Goal: Communication & Community: Share content

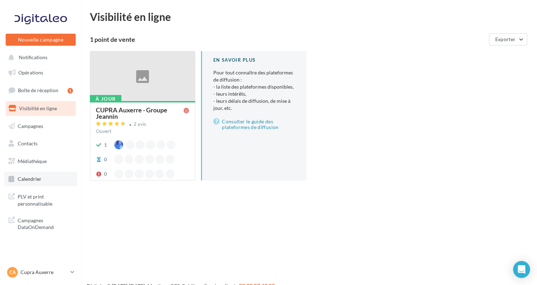
click at [19, 176] on span "Calendrier" at bounding box center [30, 179] width 24 height 6
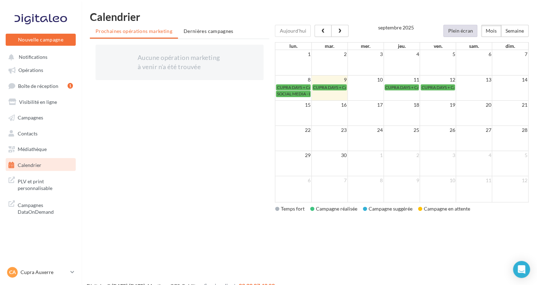
click at [467, 34] on button "Plein écran" at bounding box center [460, 31] width 34 height 12
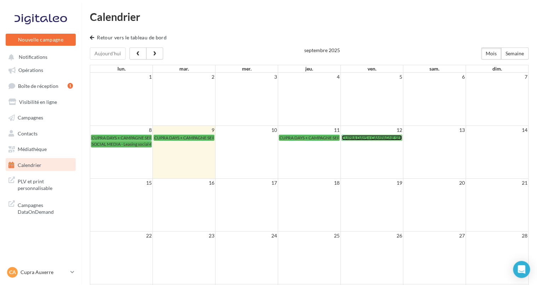
click at [352, 135] on span "CUPRA DAYS + CAMPAGNE SEPT - SOCIAL MEDIA" at bounding box center [389, 137] width 95 height 5
click at [371, 138] on span "CUPRA DAYS + CAMPAGNE SEPT - SOCIAL MEDIA" at bounding box center [389, 137] width 95 height 5
click at [367, 139] on div "CUPRA DAYS + CAMPAGNE SEPT - SOCIAL MEDIA" at bounding box center [371, 137] width 59 height 5
click at [362, 136] on span "CUPRA DAYS + CAMPAGNE SEPT - SOCIAL MEDIA" at bounding box center [389, 137] width 95 height 5
click at [123, 143] on span "SOCIAL MEDIA - Leasing social électrique - CUPRA Born" at bounding box center [144, 143] width 104 height 5
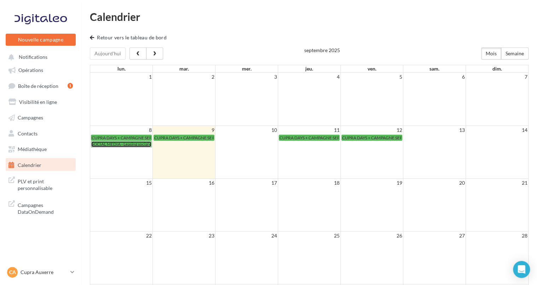
click at [123, 143] on span "SOCIAL MEDIA - Leasing social électrique - CUPRA Born" at bounding box center [144, 143] width 104 height 5
click at [126, 143] on span "SOCIAL MEDIA - Leasing social électrique - CUPRA Born" at bounding box center [144, 143] width 104 height 5
click at [108, 149] on td at bounding box center [121, 152] width 63 height 53
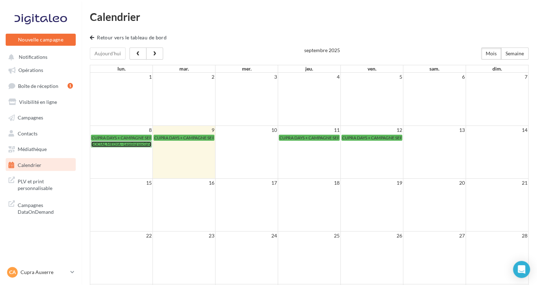
click at [108, 144] on span "SOCIAL MEDIA - Leasing social électrique - CUPRA Born" at bounding box center [144, 143] width 104 height 5
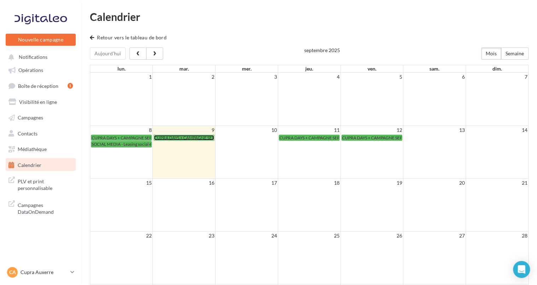
click at [169, 137] on span "CUPRA DAYS + CAMPAGNE SEPT - SOCIAL MEDIA" at bounding box center [201, 137] width 95 height 5
click at [296, 135] on span "CUPRA DAYS + CAMPAGNE SEPT - SOCIAL MEDIA" at bounding box center [327, 137] width 95 height 5
click at [294, 136] on span "CUPRA DAYS + CAMPAGNE SEPT - SOCIAL MEDIA" at bounding box center [327, 137] width 95 height 5
click at [362, 129] on td "12" at bounding box center [371, 130] width 63 height 9
click at [366, 136] on span "CUPRA DAYS + CAMPAGNE SEPT - SOCIAL MEDIA" at bounding box center [389, 137] width 95 height 5
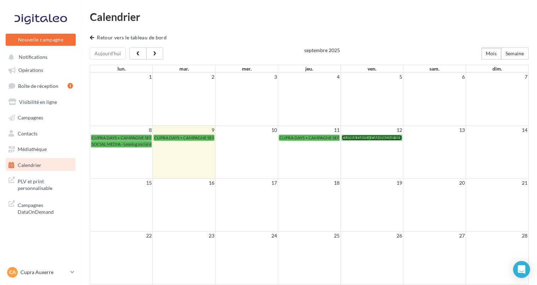
click at [366, 136] on span "CUPRA DAYS + CAMPAGNE SEPT - SOCIAL MEDIA" at bounding box center [389, 137] width 95 height 5
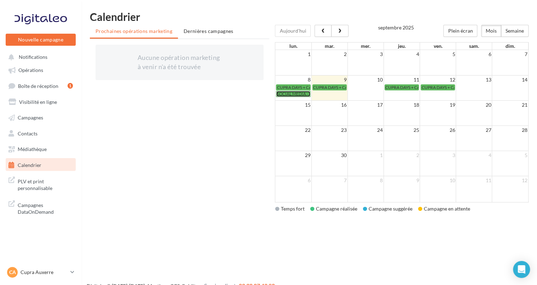
click at [284, 93] on span "SOCIAL MEDIA - Leasing social électrique - CUPRA Born" at bounding box center [329, 93] width 104 height 5
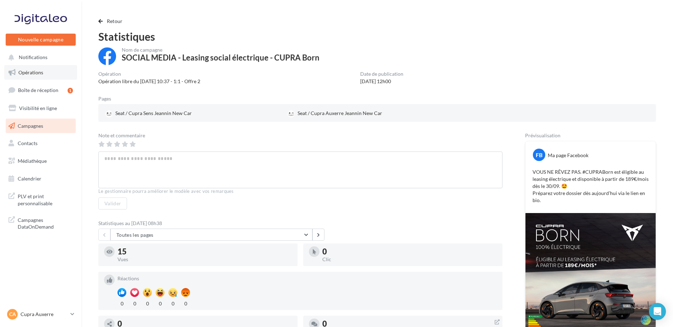
click at [42, 78] on link "Opérations" at bounding box center [40, 72] width 73 height 15
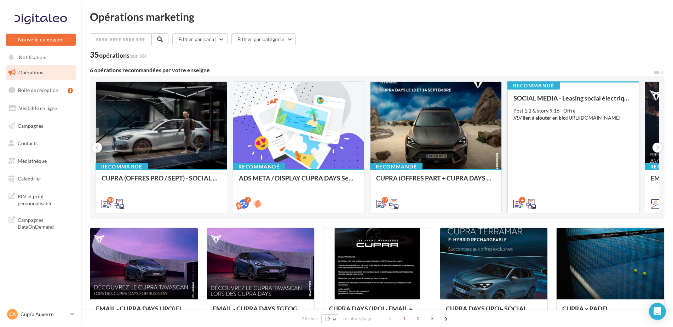
click at [582, 147] on div "SOCIAL MEDIA - Leasing social électrique - CUPRA Born Post 1:1 & story 9:16 - O…" at bounding box center [574, 151] width 120 height 112
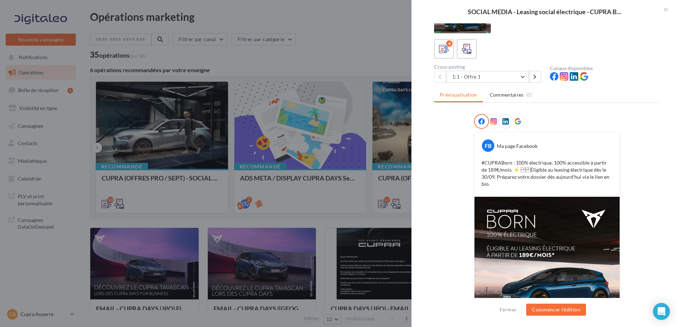
scroll to position [67, 0]
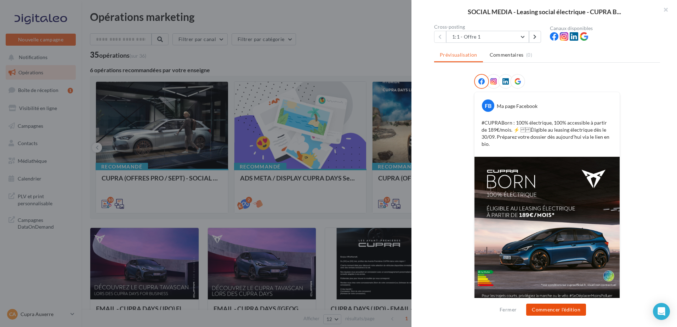
click at [559, 309] on button "Commencer l'édition" at bounding box center [556, 310] width 60 height 12
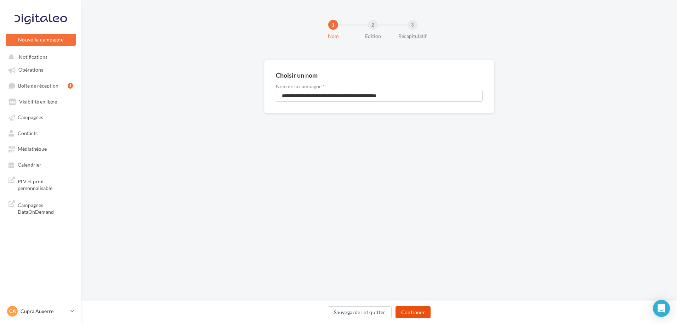
click at [421, 313] on button "Continuer" at bounding box center [412, 312] width 35 height 12
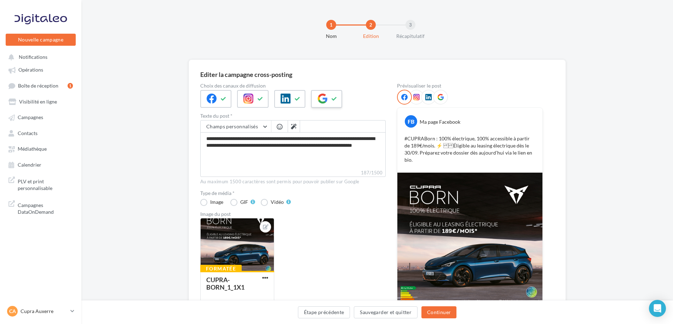
click at [315, 101] on div at bounding box center [326, 99] width 31 height 18
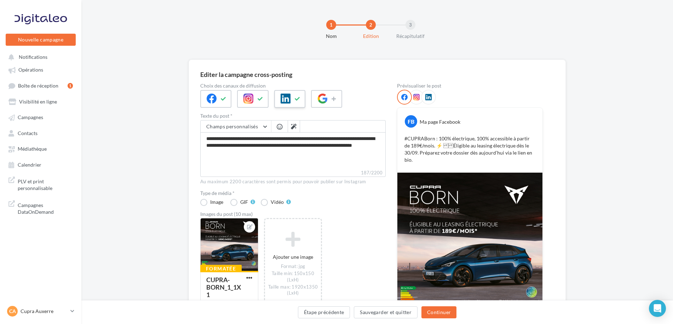
click at [301, 101] on button at bounding box center [297, 98] width 8 height 11
click at [262, 101] on icon at bounding box center [261, 98] width 6 height 5
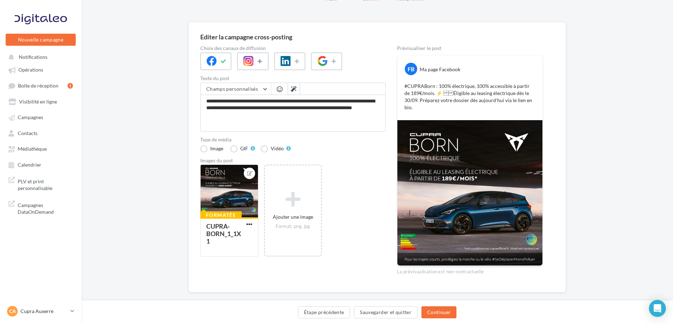
scroll to position [41, 0]
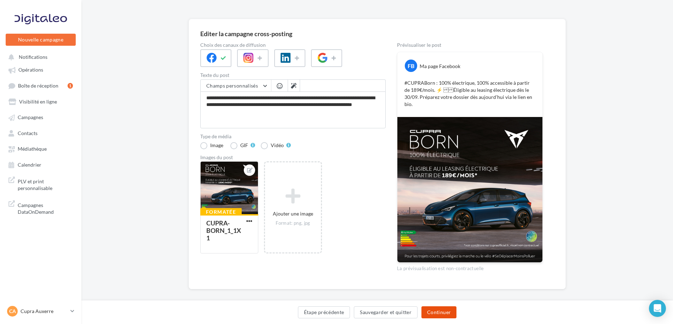
click at [434, 310] on button "Continuer" at bounding box center [439, 312] width 35 height 12
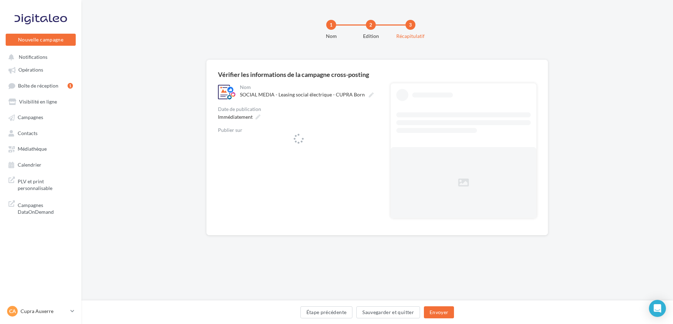
scroll to position [0, 0]
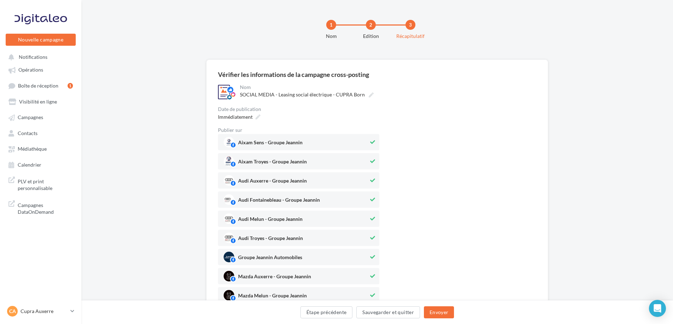
click at [371, 144] on icon at bounding box center [372, 141] width 5 height 5
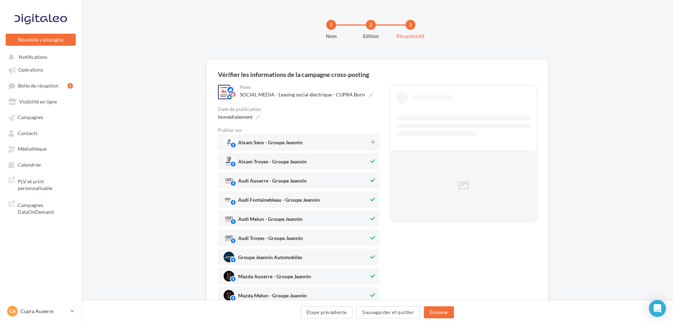
click at [375, 159] on button at bounding box center [373, 161] width 8 height 8
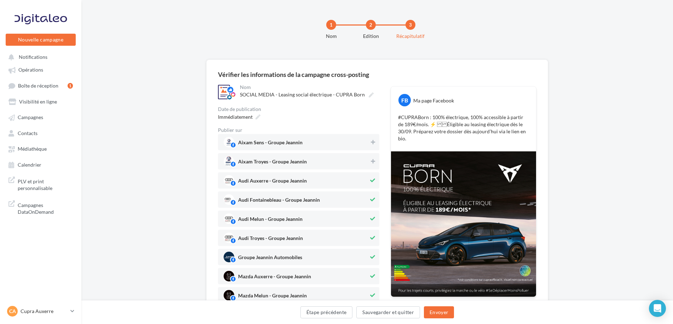
click at [377, 182] on div "Audi Auxerre - Groupe Jeannin" at bounding box center [298, 180] width 161 height 16
click at [374, 199] on icon at bounding box center [372, 199] width 5 height 5
click at [372, 213] on div "Audi Melun - Groupe Jeannin" at bounding box center [298, 218] width 161 height 16
click at [371, 233] on button at bounding box center [373, 237] width 8 height 8
click at [376, 250] on div "Groupe Jeannin Automobiles" at bounding box center [298, 256] width 161 height 16
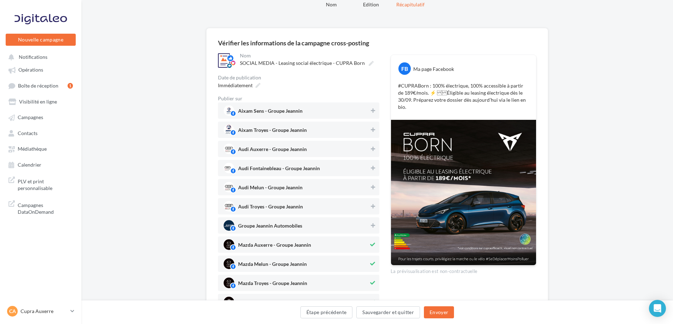
scroll to position [71, 0]
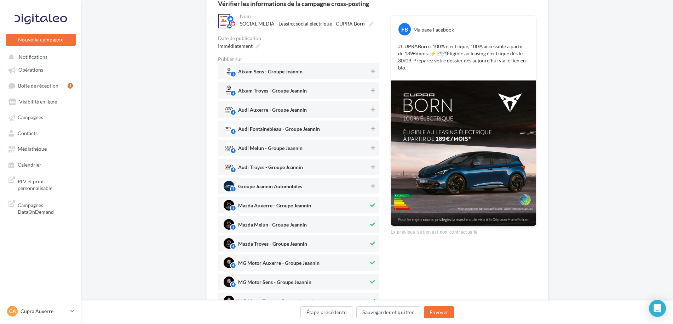
click at [376, 251] on div "Mazda Troyes - Groupe Jeannin" at bounding box center [298, 243] width 161 height 16
click at [373, 226] on icon at bounding box center [372, 224] width 5 height 5
click at [374, 212] on div "Mazda Auxerre - Groupe Jeannin" at bounding box center [298, 205] width 161 height 16
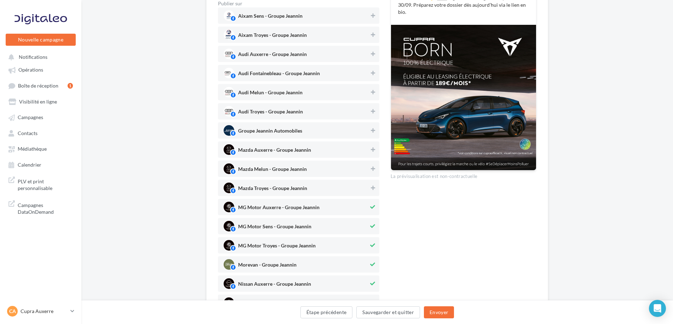
scroll to position [142, 0]
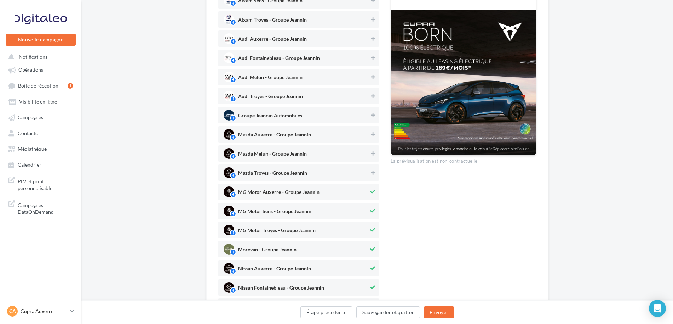
drag, startPoint x: 374, startPoint y: 280, endPoint x: 371, endPoint y: 268, distance: 12.7
click at [374, 279] on div "Nissan Fontainebleau - Groupe Jeannin" at bounding box center [298, 287] width 161 height 16
click at [372, 265] on button at bounding box center [373, 268] width 8 height 8
click at [372, 251] on icon at bounding box center [372, 248] width 5 height 5
click at [370, 228] on icon at bounding box center [372, 229] width 5 height 5
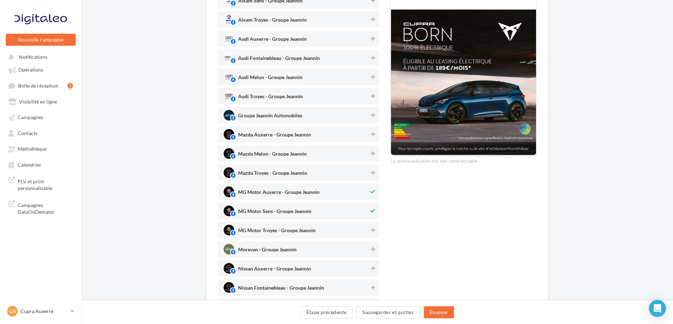
click at [370, 210] on button at bounding box center [373, 210] width 8 height 8
click at [374, 191] on icon at bounding box center [372, 191] width 5 height 5
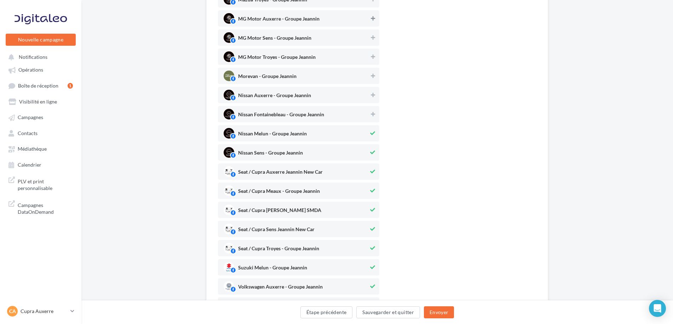
scroll to position [319, 0]
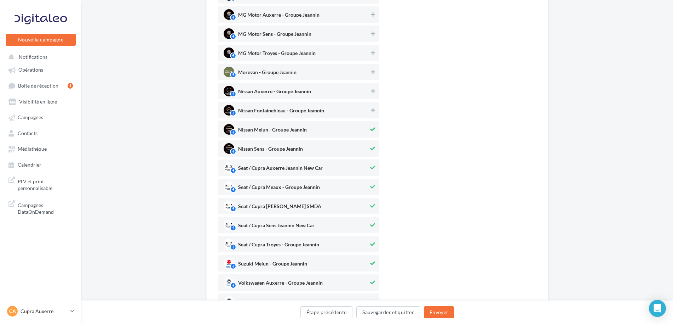
click at [373, 147] on icon at bounding box center [372, 148] width 5 height 5
click at [370, 167] on icon at bounding box center [372, 167] width 5 height 5
click at [373, 224] on icon at bounding box center [372, 224] width 5 height 5
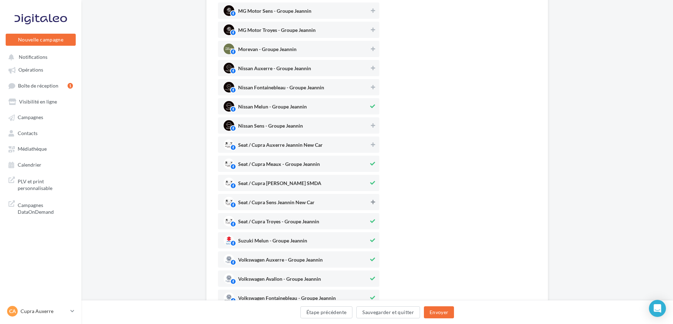
scroll to position [389, 0]
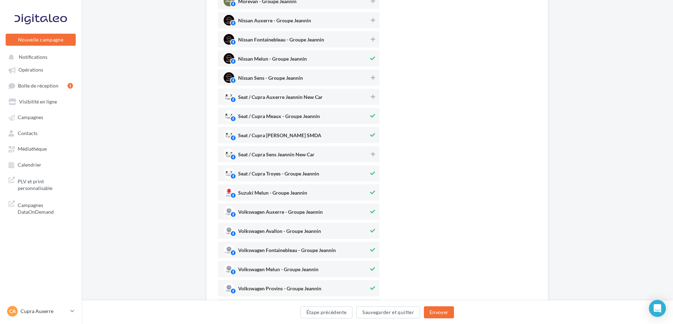
drag, startPoint x: 374, startPoint y: 286, endPoint x: 368, endPoint y: 268, distance: 18.2
click at [372, 283] on div "Volkswagen Provins - Groupe Jeannin" at bounding box center [298, 288] width 161 height 16
drag, startPoint x: 368, startPoint y: 267, endPoint x: 372, endPoint y: 256, distance: 11.5
click at [369, 268] on div "Volkswagen Melun - Groupe Jeannin" at bounding box center [298, 269] width 161 height 16
click at [372, 254] on div at bounding box center [373, 250] width 8 height 10
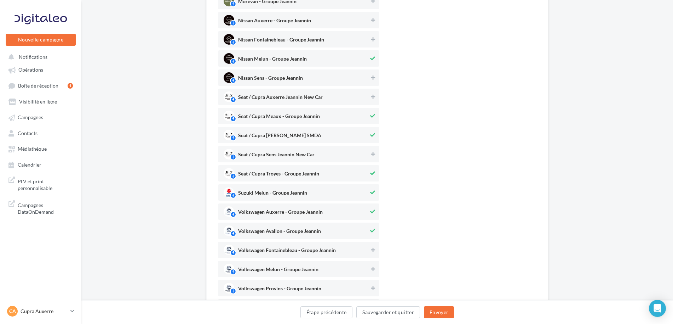
click at [369, 230] on button at bounding box center [373, 230] width 8 height 8
click at [365, 211] on span "Volkswagen Auxerre - Groupe Jeannin" at bounding box center [296, 211] width 145 height 11
click at [363, 195] on span "Suzuki Melun - Groupe Jeannin" at bounding box center [296, 192] width 145 height 11
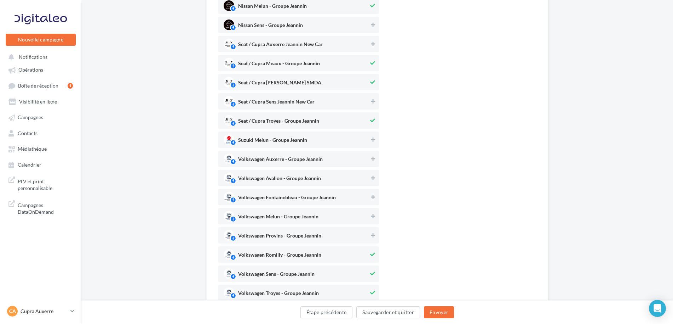
scroll to position [496, 0]
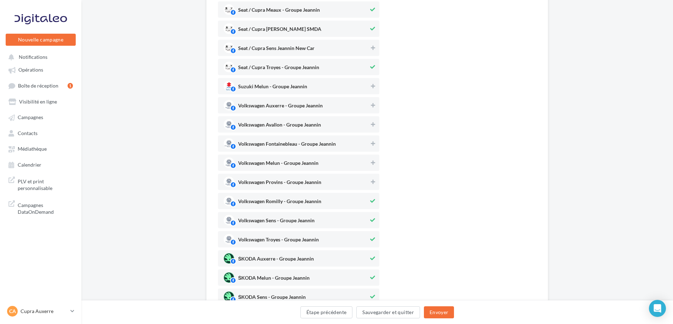
click at [371, 291] on div "ŠKODA Sens - Groupe Jeannin" at bounding box center [298, 296] width 161 height 16
click at [370, 276] on button at bounding box center [373, 277] width 8 height 8
click at [367, 255] on span "ŠKODA Auxerre - Groupe Jeannin" at bounding box center [296, 258] width 145 height 11
click at [365, 237] on span "Volkswagen Troyes - Groupe Jeannin" at bounding box center [296, 239] width 145 height 11
click at [362, 224] on span "Volkswagen Sens - Groupe Jeannin" at bounding box center [296, 219] width 145 height 11
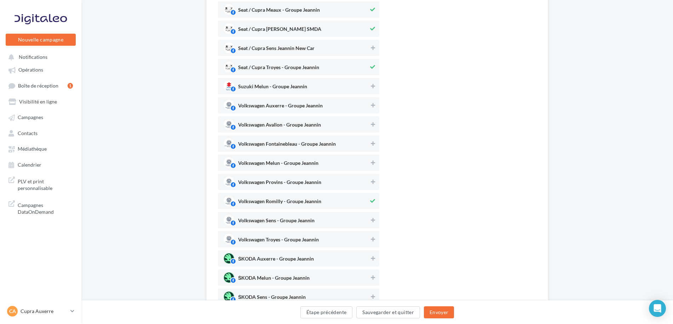
click at [359, 200] on span "Volkswagen Romilly - Groupe Jeannin" at bounding box center [296, 200] width 145 height 11
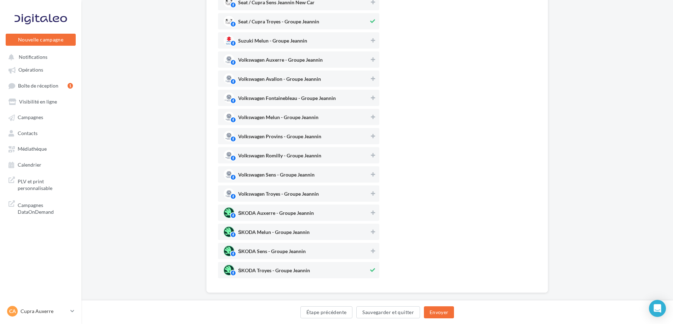
scroll to position [552, 0]
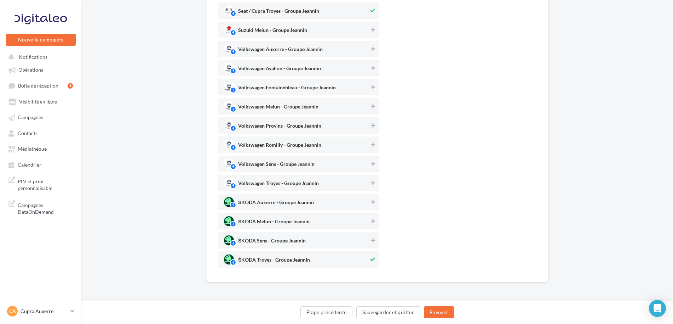
click at [369, 260] on button at bounding box center [373, 259] width 8 height 8
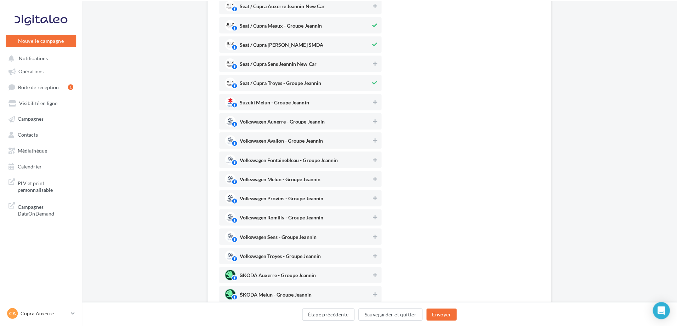
scroll to position [446, 0]
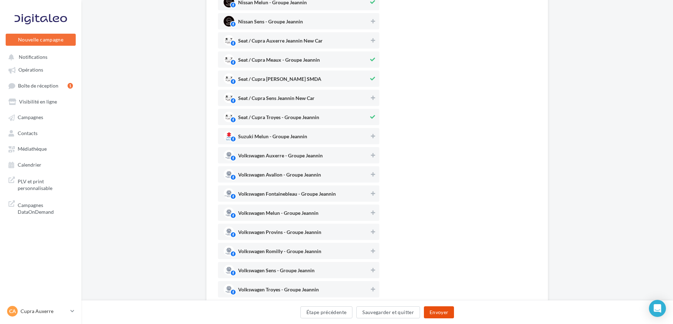
click at [432, 313] on button "Envoyer" at bounding box center [439, 312] width 30 height 12
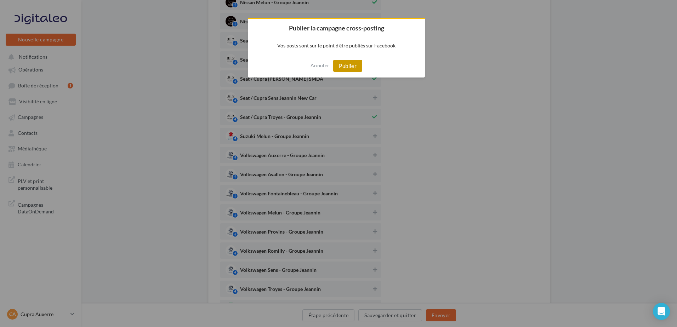
click at [349, 70] on button "Publier" at bounding box center [347, 66] width 29 height 12
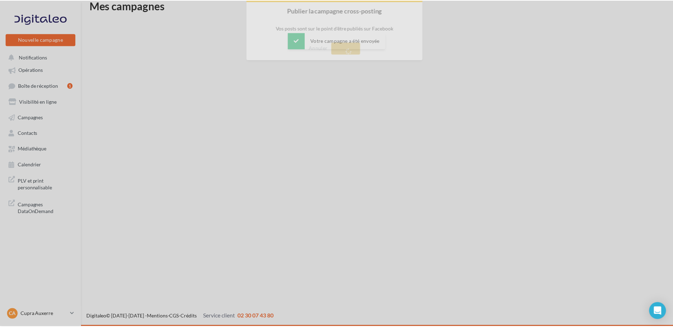
scroll to position [11, 0]
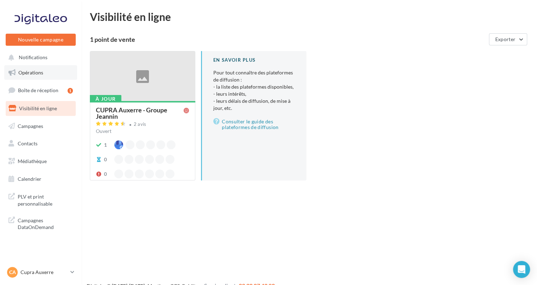
click at [32, 69] on span "Opérations" at bounding box center [30, 72] width 25 height 6
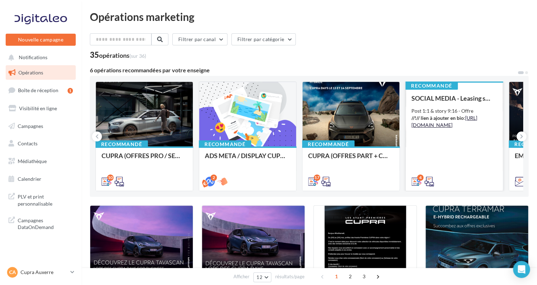
drag, startPoint x: 437, startPoint y: 133, endPoint x: 419, endPoint y: 124, distance: 20.4
click at [419, 124] on div "Post 1:1 & story 9:16 - Offre //!// lien à ajouter en bio : [URL][DOMAIN_NAME]" at bounding box center [455, 117] width 86 height 21
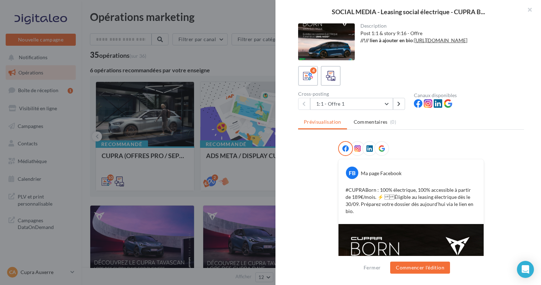
drag, startPoint x: 414, startPoint y: 42, endPoint x: 426, endPoint y: 55, distance: 17.5
click at [426, 55] on div "Description Post 1:1 & story 9:16 - Offre //!// lien à ajouter en bio : https:/…" at bounding box center [411, 41] width 226 height 37
copy div "https://www.cupraofficial.fr/leasing-electrique"
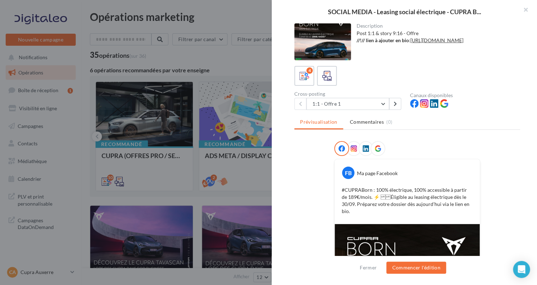
click at [220, 61] on div at bounding box center [268, 142] width 537 height 285
